Goal: Use online tool/utility: Utilize a website feature to perform a specific function

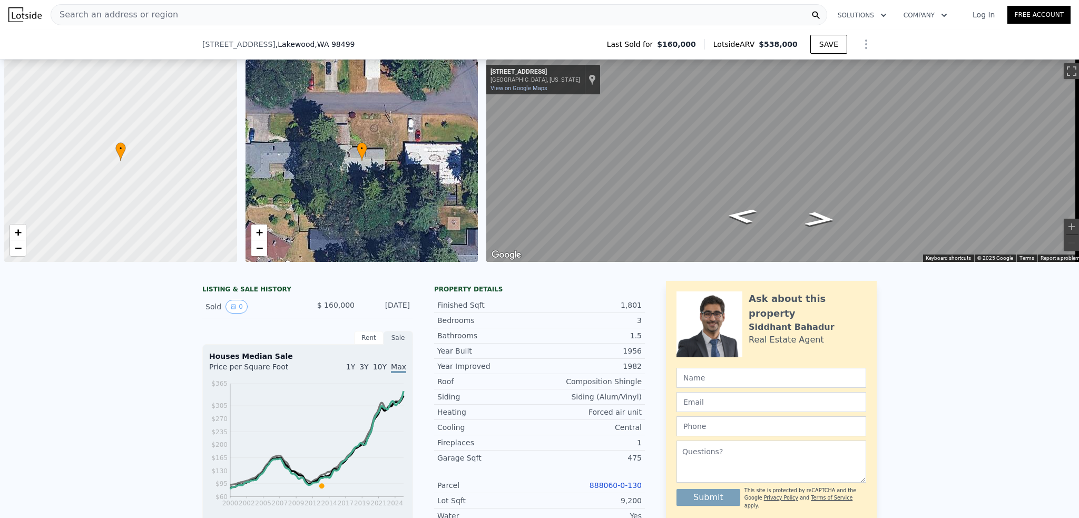
scroll to position [0, 4]
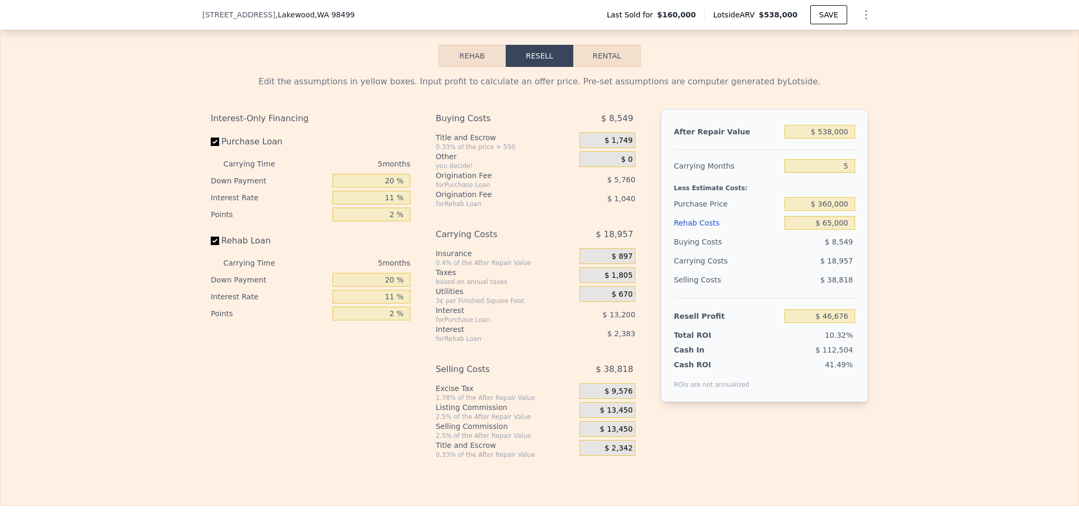
type input "$ 0"
type input "$ 326,302"
drag, startPoint x: 848, startPoint y: 236, endPoint x: 825, endPoint y: 236, distance: 22.7
click at [825, 230] on input "$ 0" at bounding box center [820, 223] width 71 height 14
type input "$ 1"
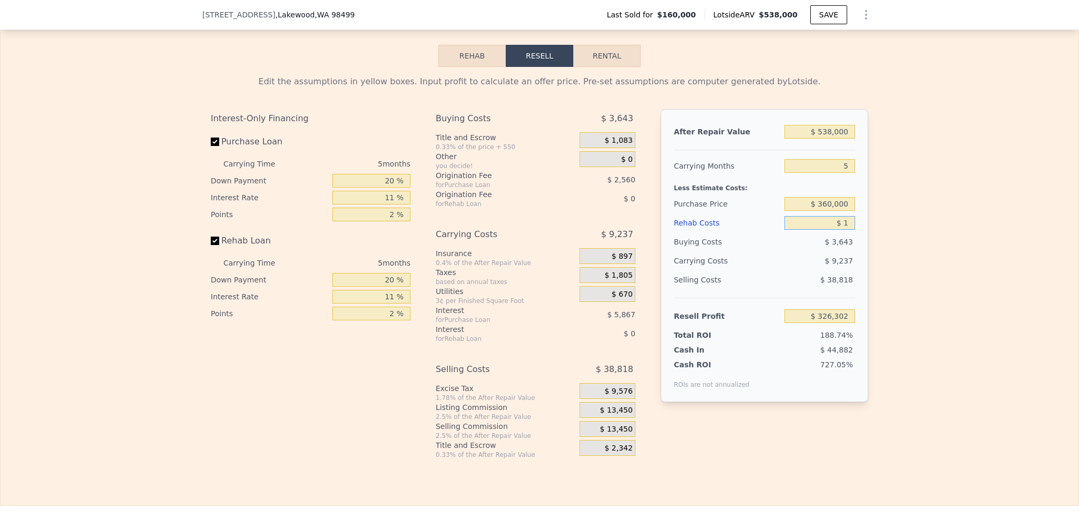
type input "$ 326,301"
type input "$ 10"
type input "$ 326,292"
type input "$ 100"
type input "$ 326,195"
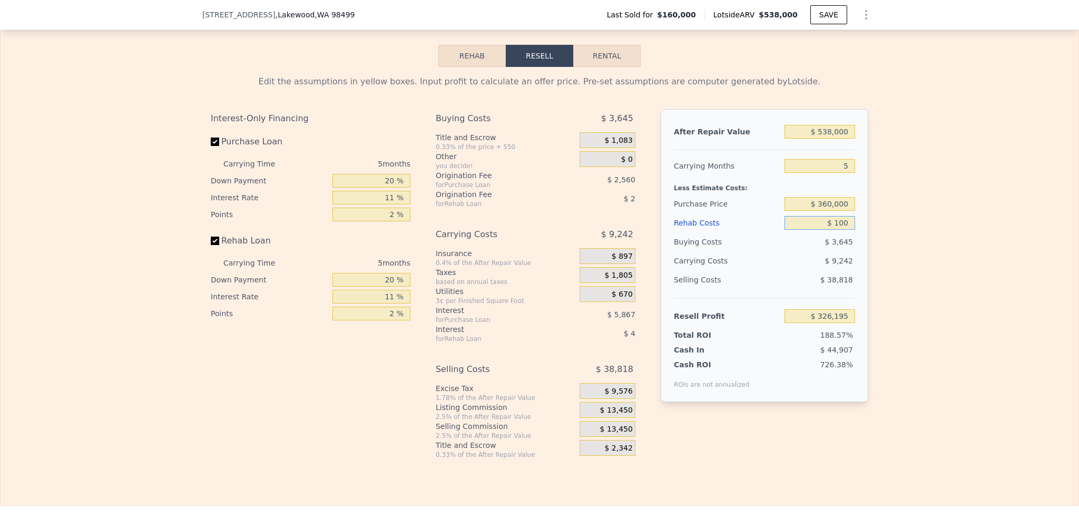
type input "$ 1,000"
type input "$ 325,251"
type input "$ 10,000"
type input "$ 315,777"
type input "$ 100,000"
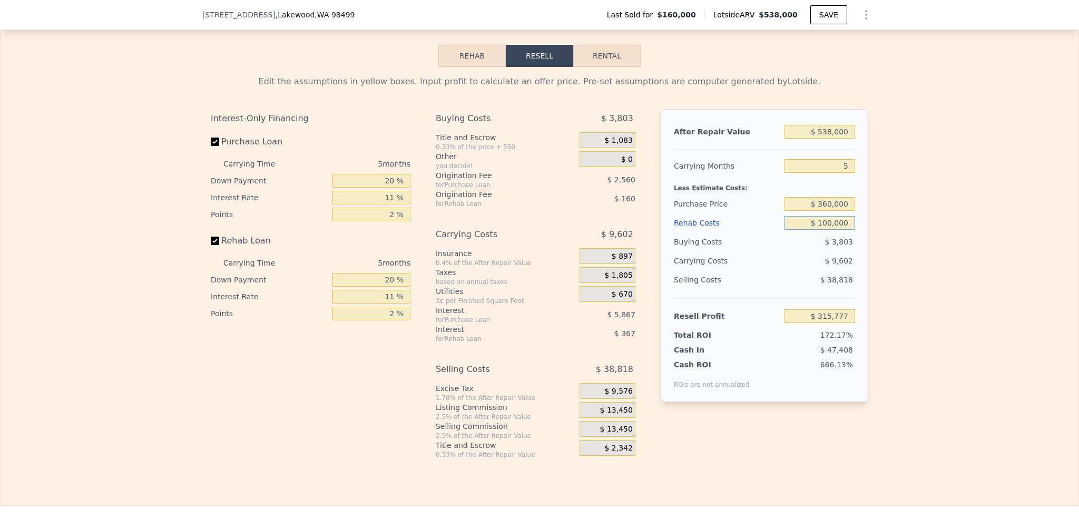
type input "$ 221,037"
type input "$ 100,000"
click at [894, 217] on div "Edit the assumptions in yellow boxes. Input profit to calculate an offer price.…" at bounding box center [540, 263] width 1078 height 392
drag, startPoint x: 846, startPoint y: 236, endPoint x: 815, endPoint y: 230, distance: 31.7
click at [815, 230] on input "$ 100,000" at bounding box center [820, 223] width 71 height 14
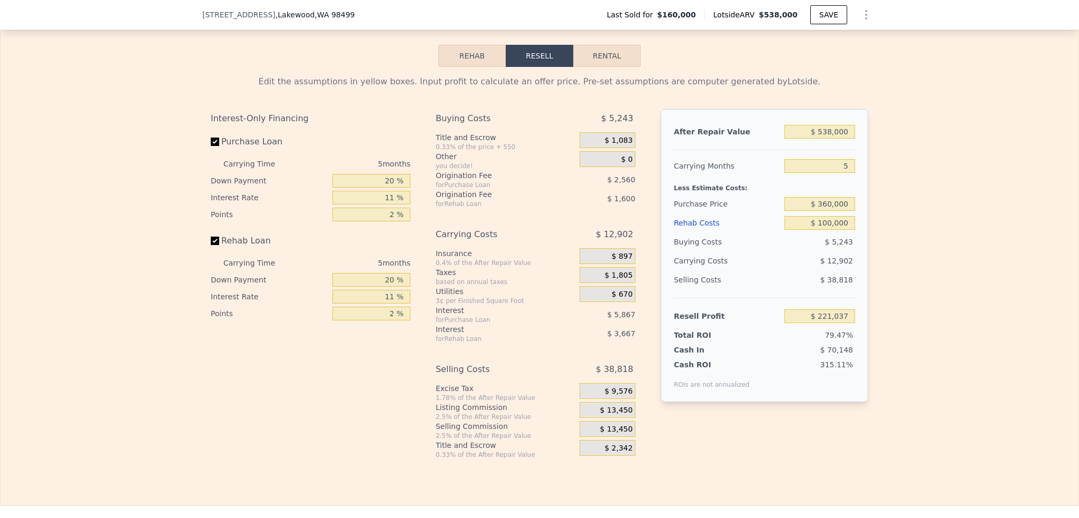
click at [792, 270] on div "$ 12,902" at bounding box center [799, 260] width 111 height 19
drag, startPoint x: 851, startPoint y: 238, endPoint x: 807, endPoint y: 211, distance: 51.8
click at [807, 211] on div "After Repair Value $ 538,000 Carrying Months 5 Less Estimate Costs: Purchase Pr…" at bounding box center [765, 255] width 208 height 293
click at [840, 323] on input "$ 221,037" at bounding box center [820, 316] width 71 height 14
click at [836, 323] on input "$ 221,037" at bounding box center [820, 316] width 71 height 14
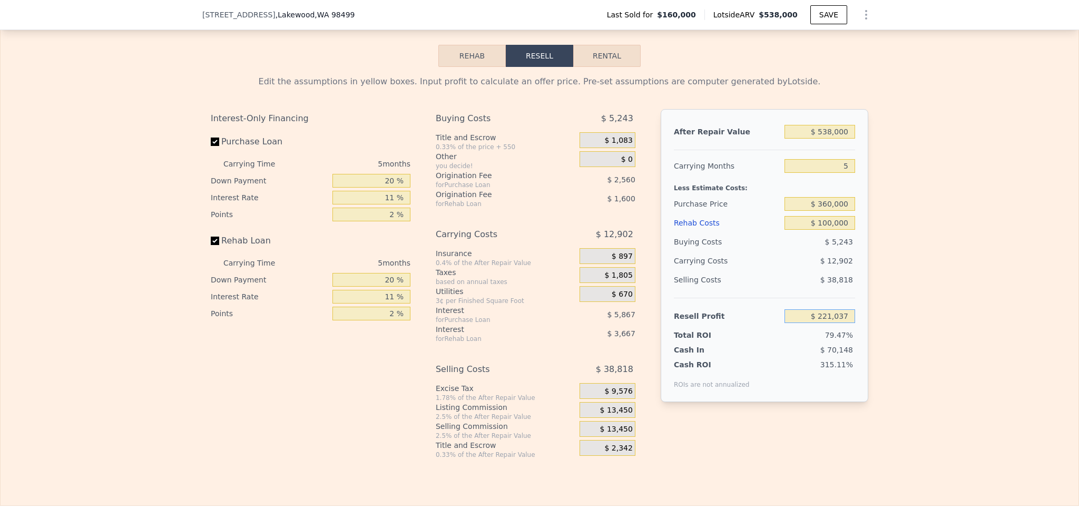
drag, startPoint x: 846, startPoint y: 326, endPoint x: 755, endPoint y: 312, distance: 92.3
click at [755, 312] on div "Resell Profit $ 221,037" at bounding box center [764, 312] width 181 height 28
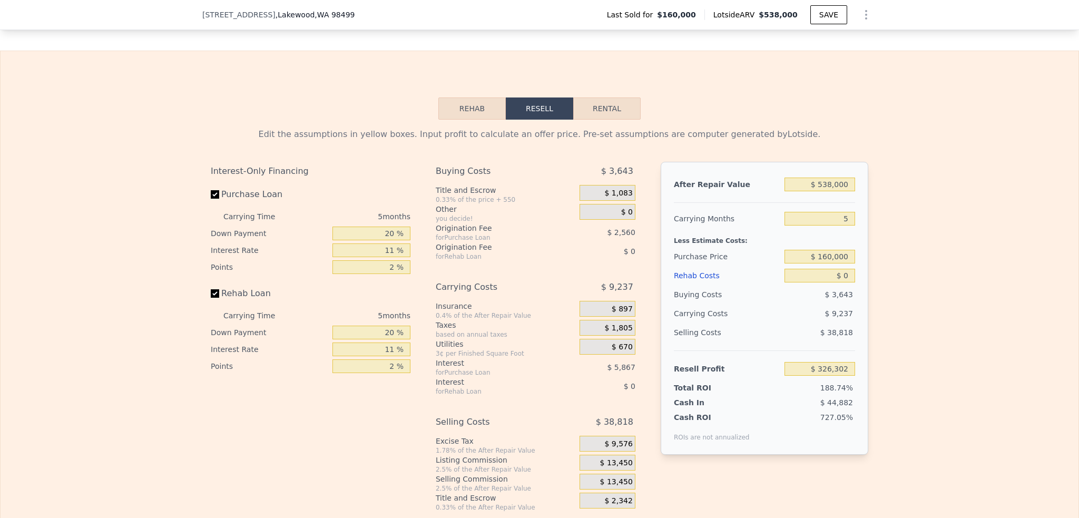
scroll to position [1419, 0]
click at [475, 120] on button "Rehab" at bounding box center [472, 109] width 67 height 22
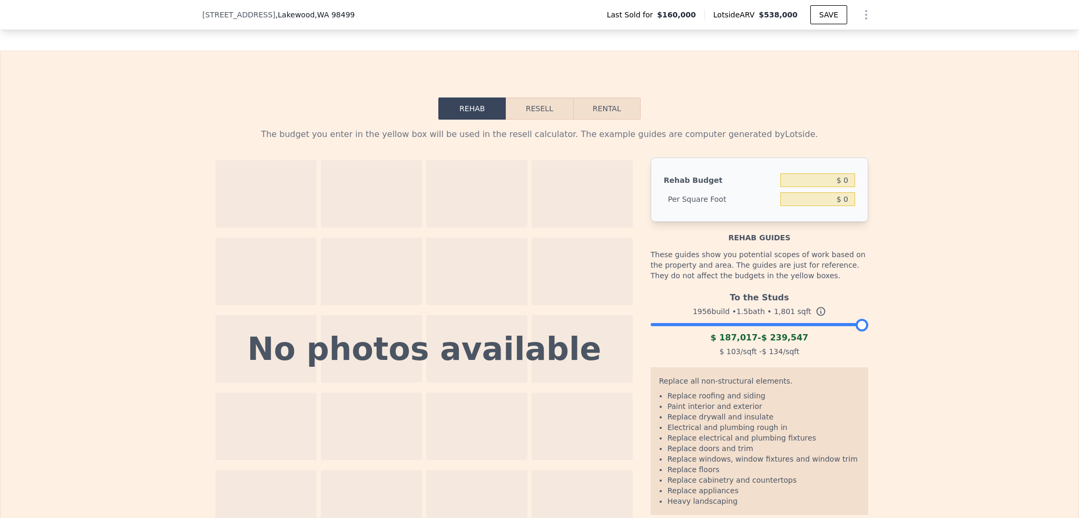
click at [984, 141] on div "The budget you enter in the yellow box will be used in the resell calculator. T…" at bounding box center [540, 330] width 1078 height 421
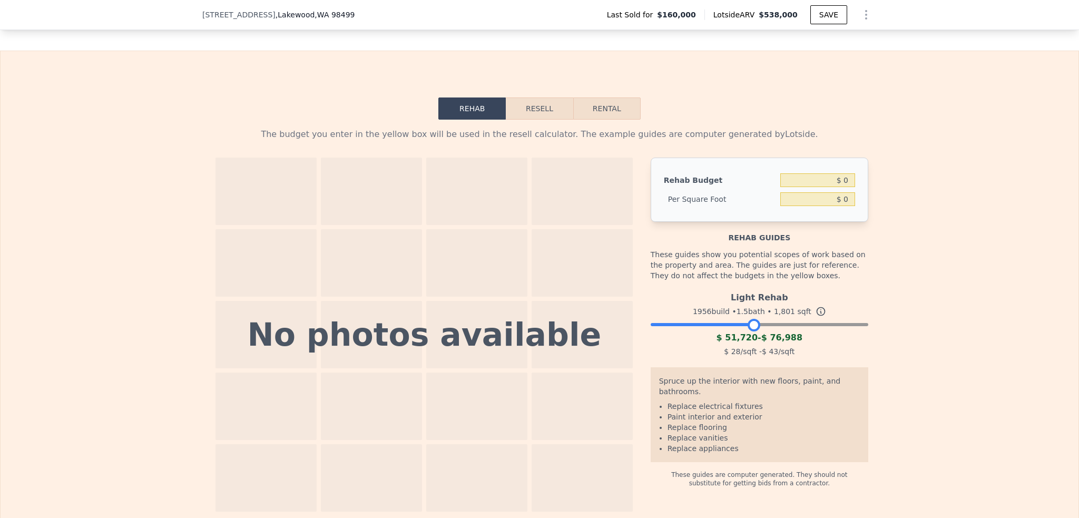
drag, startPoint x: 854, startPoint y: 340, endPoint x: 746, endPoint y: 343, distance: 108.1
click at [748, 332] on div at bounding box center [754, 325] width 13 height 13
drag, startPoint x: 829, startPoint y: 196, endPoint x: 852, endPoint y: 196, distance: 23.2
click at [852, 196] on div "Rehab Budget $ 0 Per Square Foot $ 0" at bounding box center [760, 190] width 218 height 64
type input "$ 7"
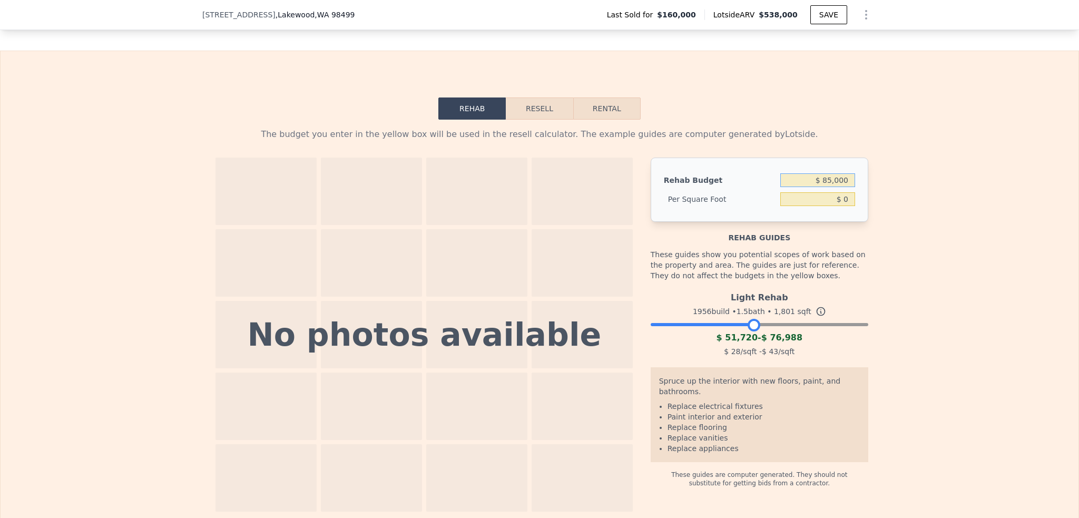
type input "$ 85,000"
click at [921, 229] on div "The budget you enter in the yellow box will be used in the resell calculator. T…" at bounding box center [540, 316] width 1078 height 392
type input "$ 47.20"
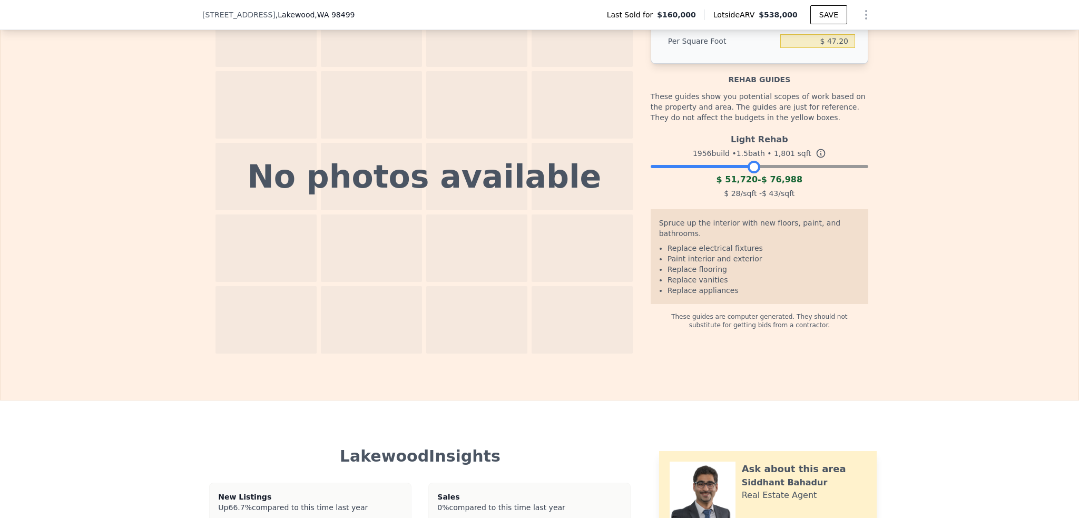
scroll to position [1366, 0]
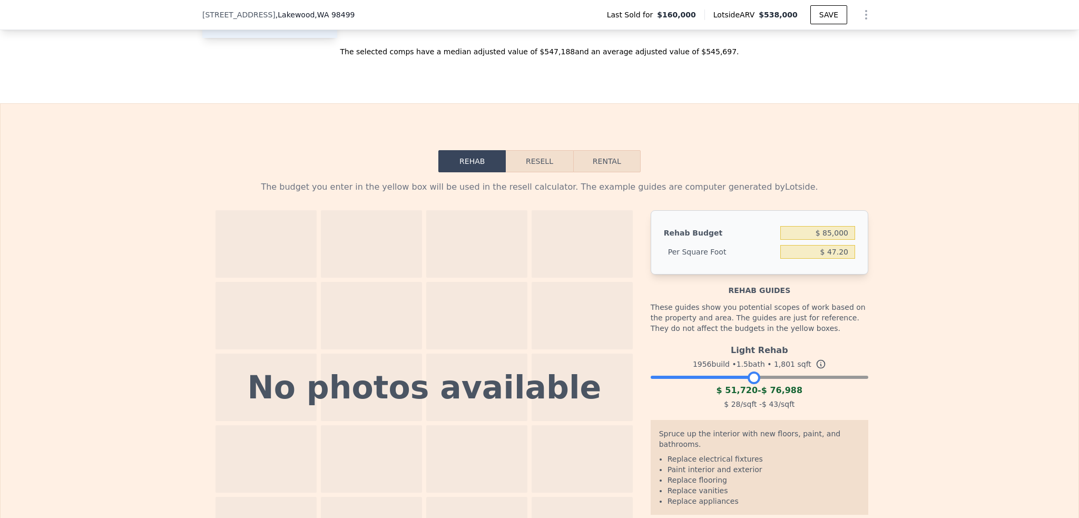
click at [528, 172] on button "Resell" at bounding box center [539, 161] width 67 height 22
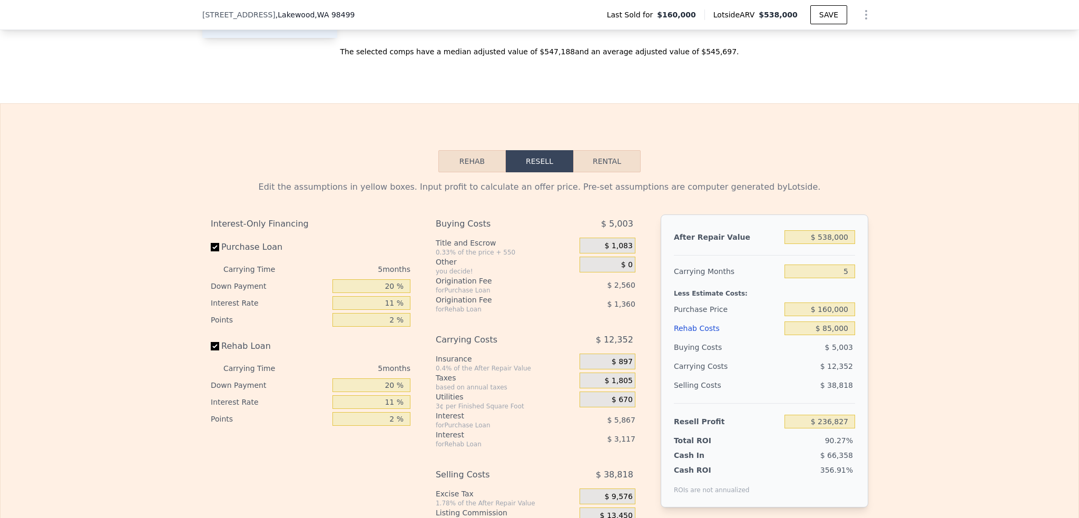
scroll to position [1419, 0]
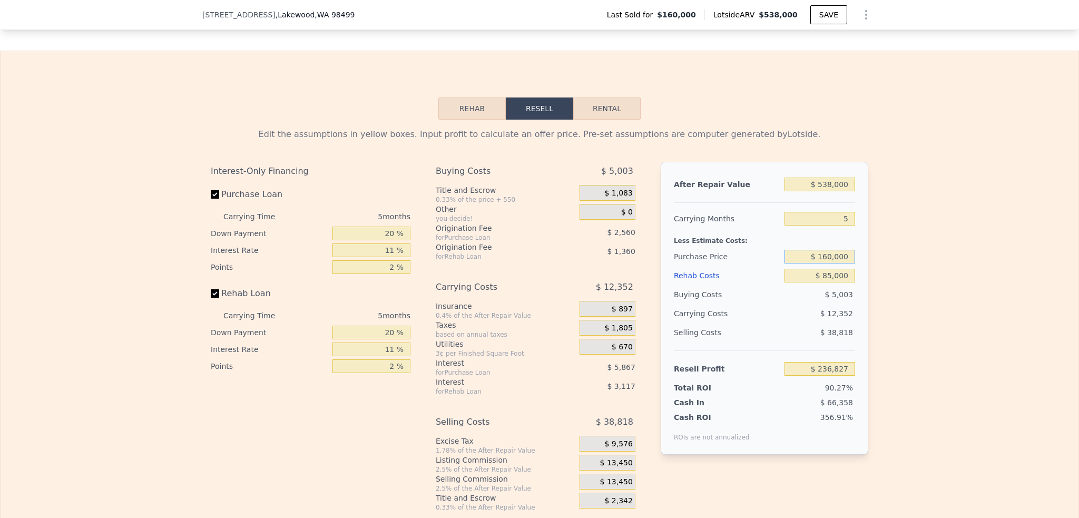
click at [822, 264] on input "$ 160,000" at bounding box center [820, 257] width 71 height 14
click at [843, 264] on input "$ 160,000" at bounding box center [820, 257] width 71 height 14
type input "$ 360,000"
click at [913, 309] on div "Edit the assumptions in yellow boxes. Input profit to calculate an offer price.…" at bounding box center [540, 316] width 1078 height 392
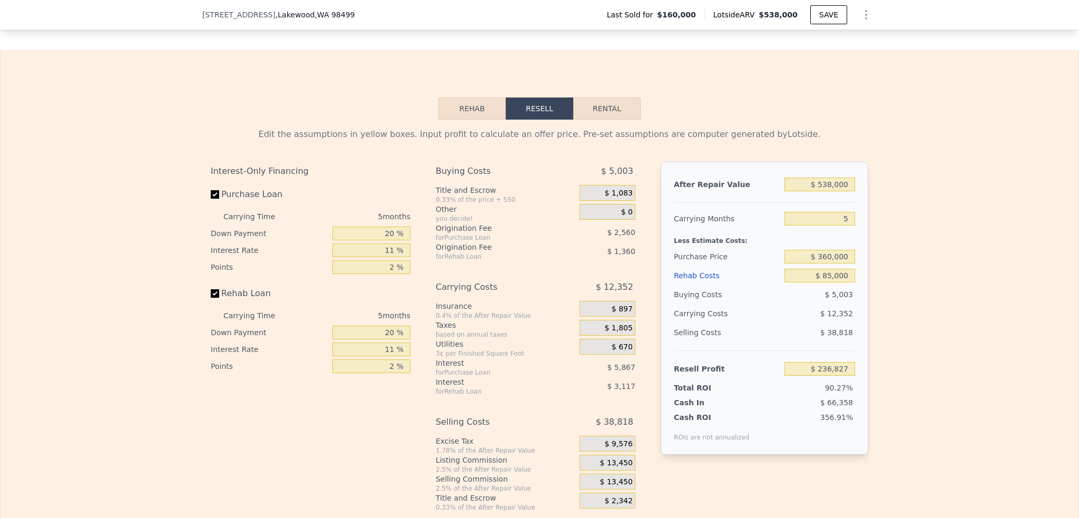
type input "$ 25,626"
drag, startPoint x: 853, startPoint y: 429, endPoint x: 709, endPoint y: 419, distance: 144.8
click at [709, 419] on div "After Repair Value $ 538,000 Carrying Months 5 Less Estimate Costs: Purchase Pr…" at bounding box center [765, 308] width 208 height 293
drag, startPoint x: 847, startPoint y: 200, endPoint x: 803, endPoint y: 196, distance: 43.9
click at [803, 191] on input "$ 538,000" at bounding box center [820, 185] width 71 height 14
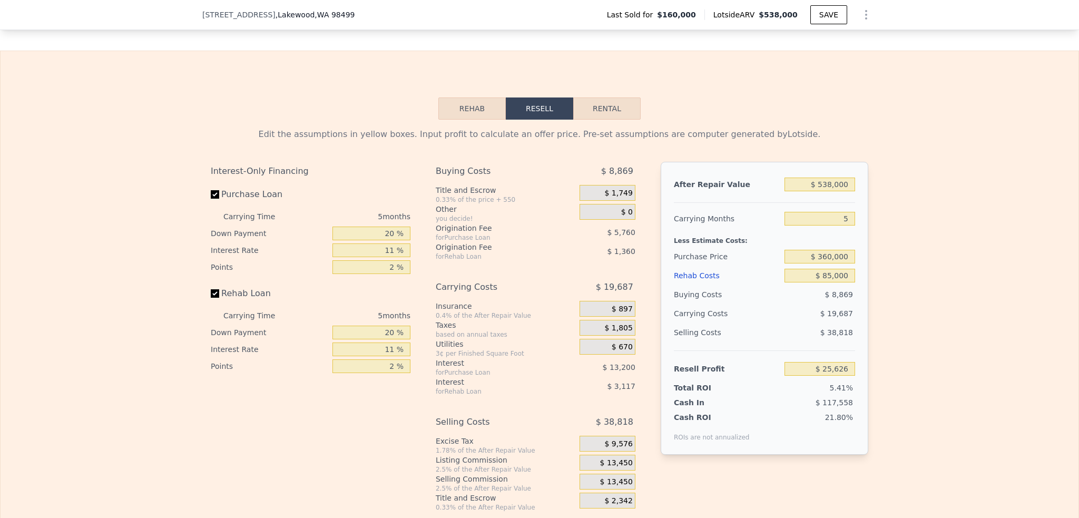
click at [954, 223] on div "Edit the assumptions in yellow boxes. Input profit to calculate an offer price.…" at bounding box center [540, 316] width 1078 height 392
drag, startPoint x: 846, startPoint y: 287, endPoint x: 797, endPoint y: 274, distance: 51.4
click at [806, 283] on input "$ 85,000" at bounding box center [820, 276] width 71 height 14
type input "$ 0"
type input "$ 326,302"
